Goal: Task Accomplishment & Management: Manage account settings

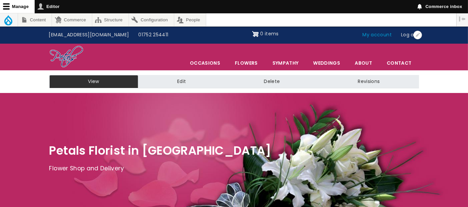
click at [377, 35] on link "My account" at bounding box center [377, 35] width 39 height 13
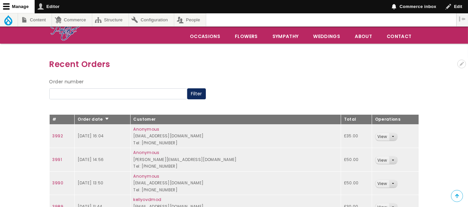
scroll to position [37, 0]
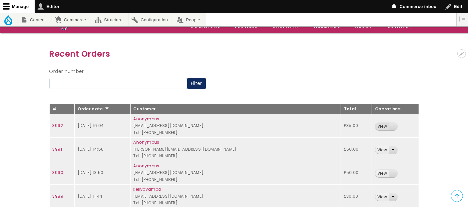
click at [376, 124] on link "View" at bounding box center [383, 127] width 14 height 8
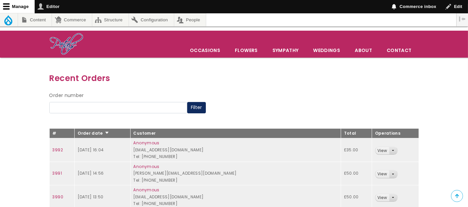
scroll to position [148, 0]
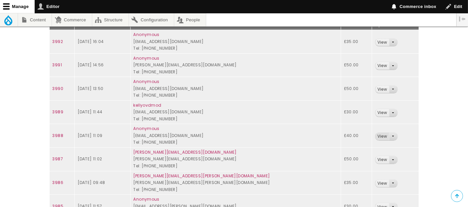
click at [376, 137] on link "View" at bounding box center [383, 137] width 14 height 8
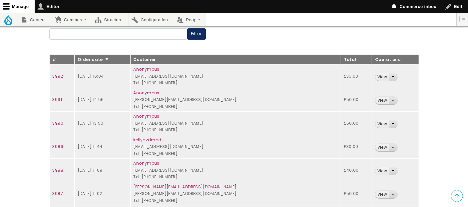
scroll to position [74, 0]
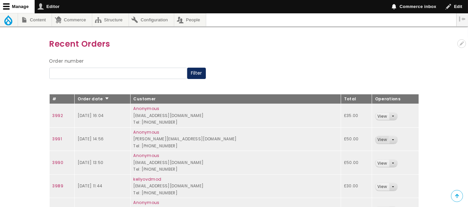
click at [376, 139] on link "View" at bounding box center [383, 140] width 14 height 8
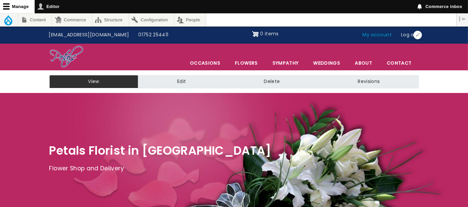
click at [382, 35] on link "My account" at bounding box center [377, 35] width 39 height 13
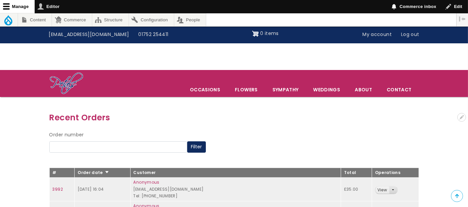
scroll to position [138, 0]
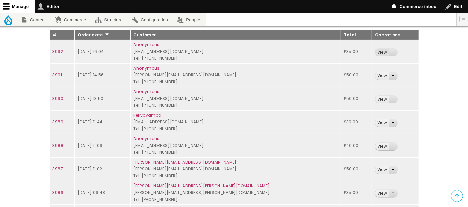
click at [376, 52] on link "View" at bounding box center [383, 53] width 14 height 8
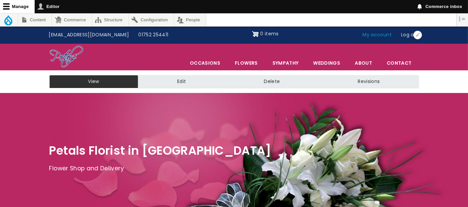
drag, startPoint x: 0, startPoint y: 0, endPoint x: 376, endPoint y: 38, distance: 377.5
click at [376, 38] on link "My account" at bounding box center [377, 35] width 39 height 13
click at [384, 33] on link "My account" at bounding box center [377, 35] width 39 height 13
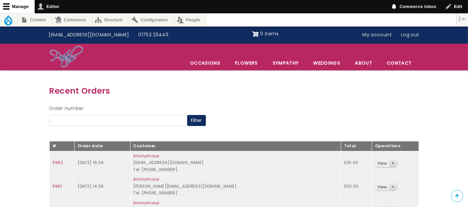
scroll to position [74, 0]
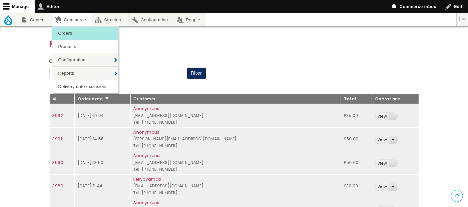
click at [64, 29] on link "Orders" at bounding box center [85, 33] width 66 height 13
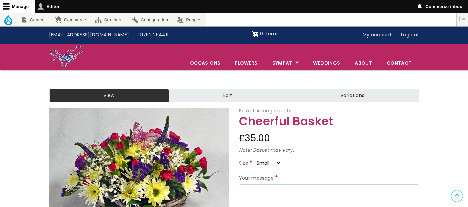
scroll to position [37, 0]
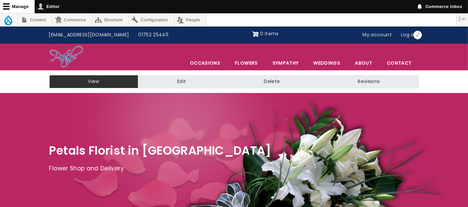
click at [381, 34] on link "My account" at bounding box center [377, 35] width 39 height 13
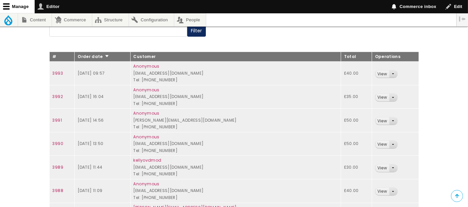
scroll to position [138, 0]
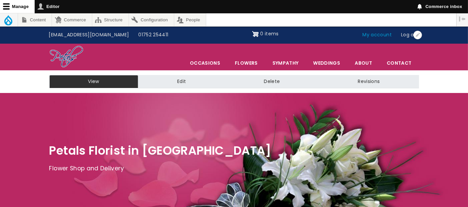
click at [375, 36] on link "My account" at bounding box center [377, 35] width 39 height 13
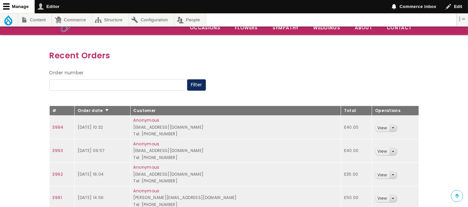
scroll to position [74, 0]
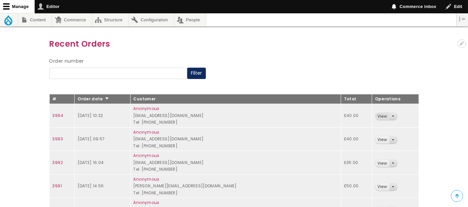
click at [376, 117] on link "View" at bounding box center [383, 117] width 14 height 8
